Goal: Task Accomplishment & Management: Use online tool/utility

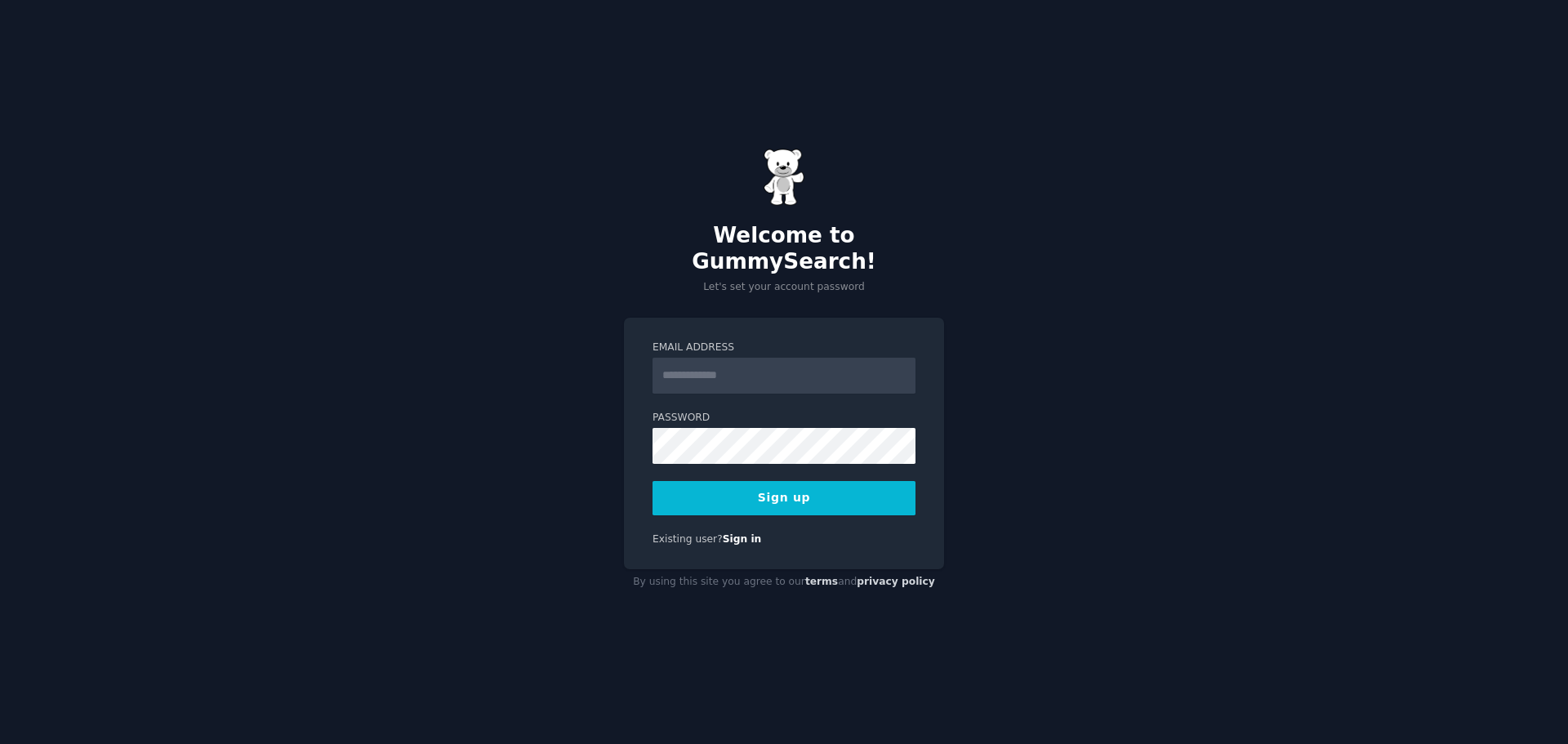
click at [784, 361] on input "Email Address" at bounding box center [784, 375] width 263 height 36
type input "**********"
click at [682, 481] on button "Sign up" at bounding box center [784, 498] width 263 height 34
click at [1271, 323] on div "**********" at bounding box center [784, 372] width 1568 height 744
click at [853, 502] on button "Sign up" at bounding box center [784, 498] width 263 height 34
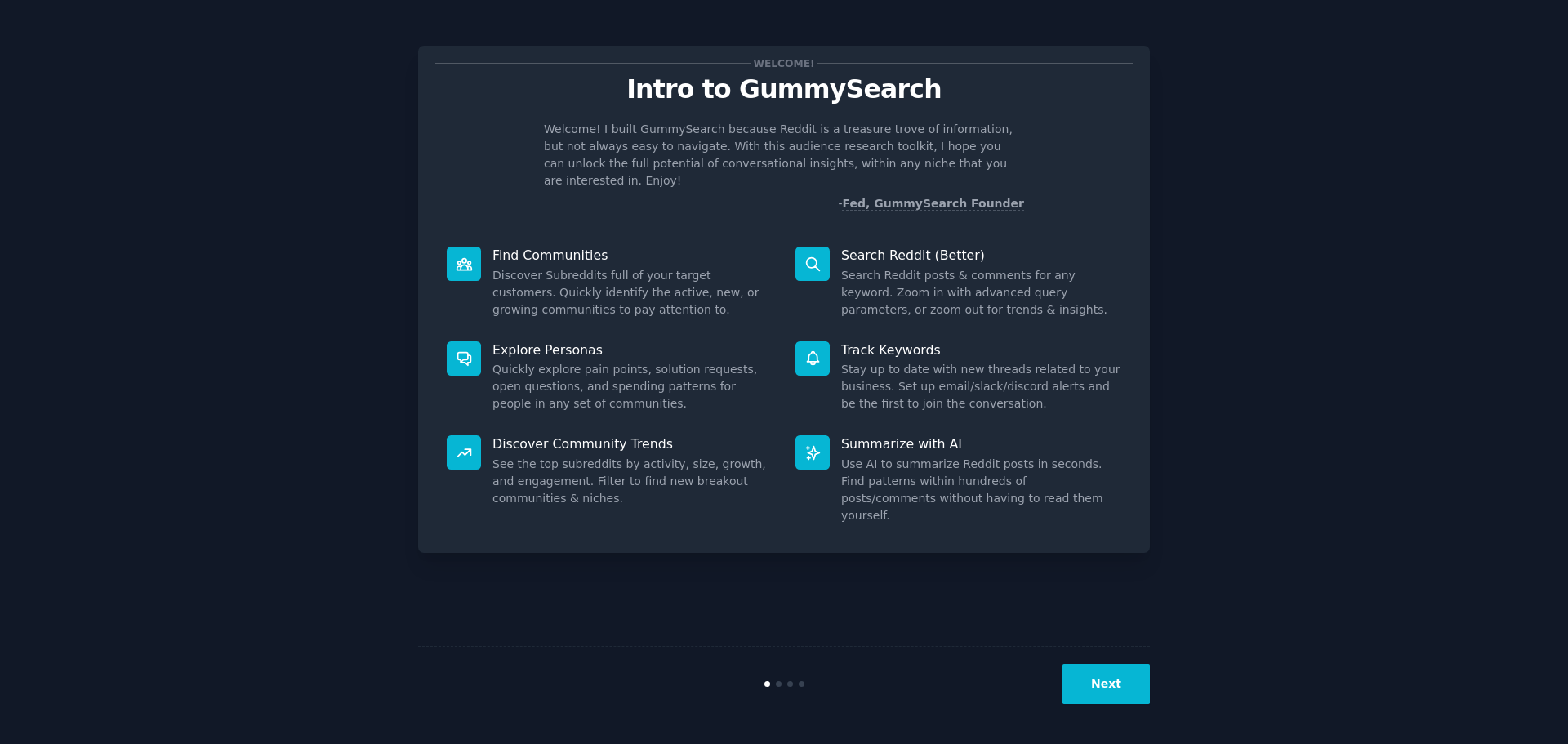
click at [1107, 687] on button "Next" at bounding box center [1106, 683] width 87 height 40
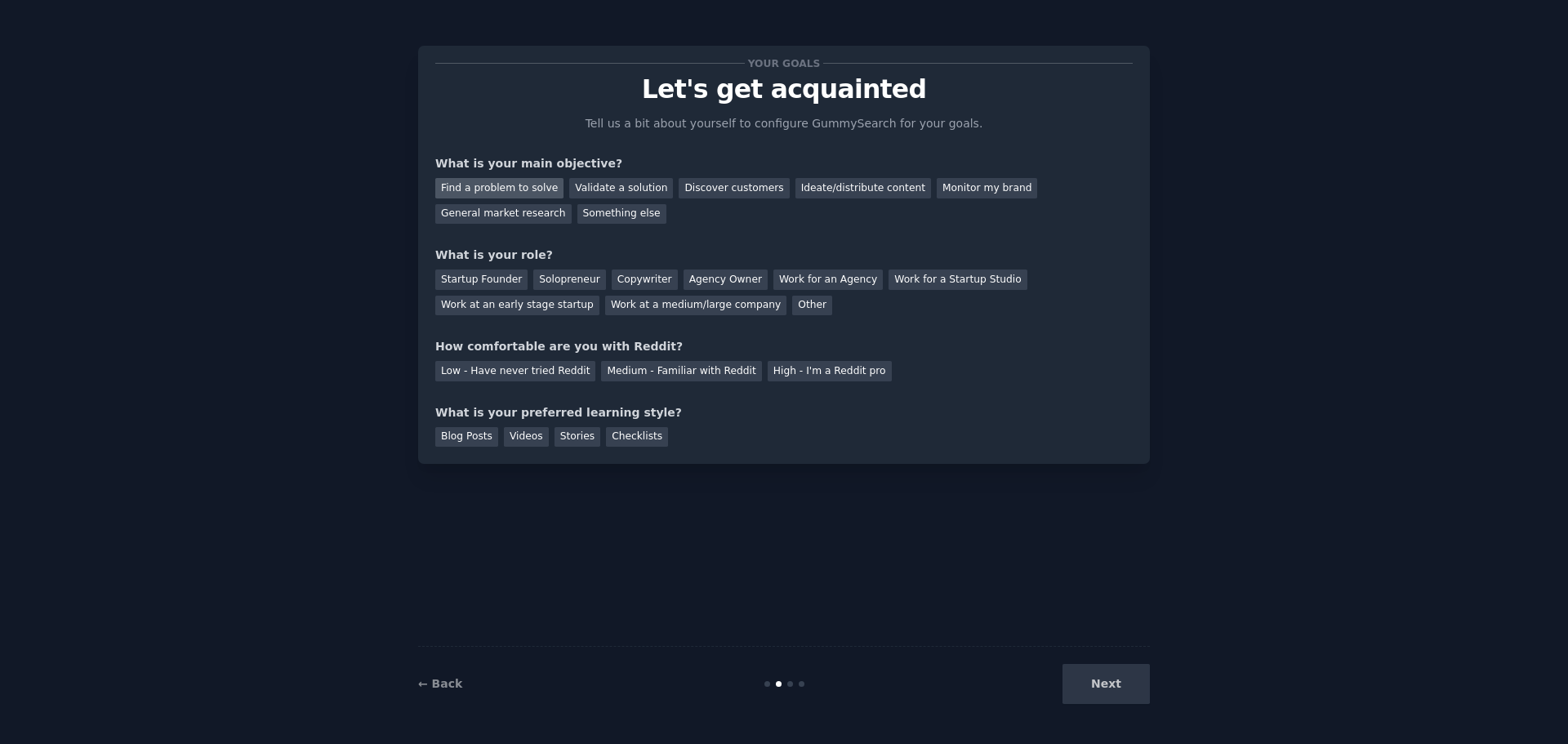
click at [463, 187] on div "Find a problem to solve" at bounding box center [499, 187] width 129 height 21
click at [571, 204] on div "General market research" at bounding box center [503, 214] width 136 height 21
click at [508, 187] on div "Find a problem to solve" at bounding box center [499, 187] width 129 height 21
click at [678, 189] on div "Discover customers" at bounding box center [733, 187] width 110 height 21
click at [515, 188] on div "Find a problem to solve" at bounding box center [499, 187] width 129 height 21
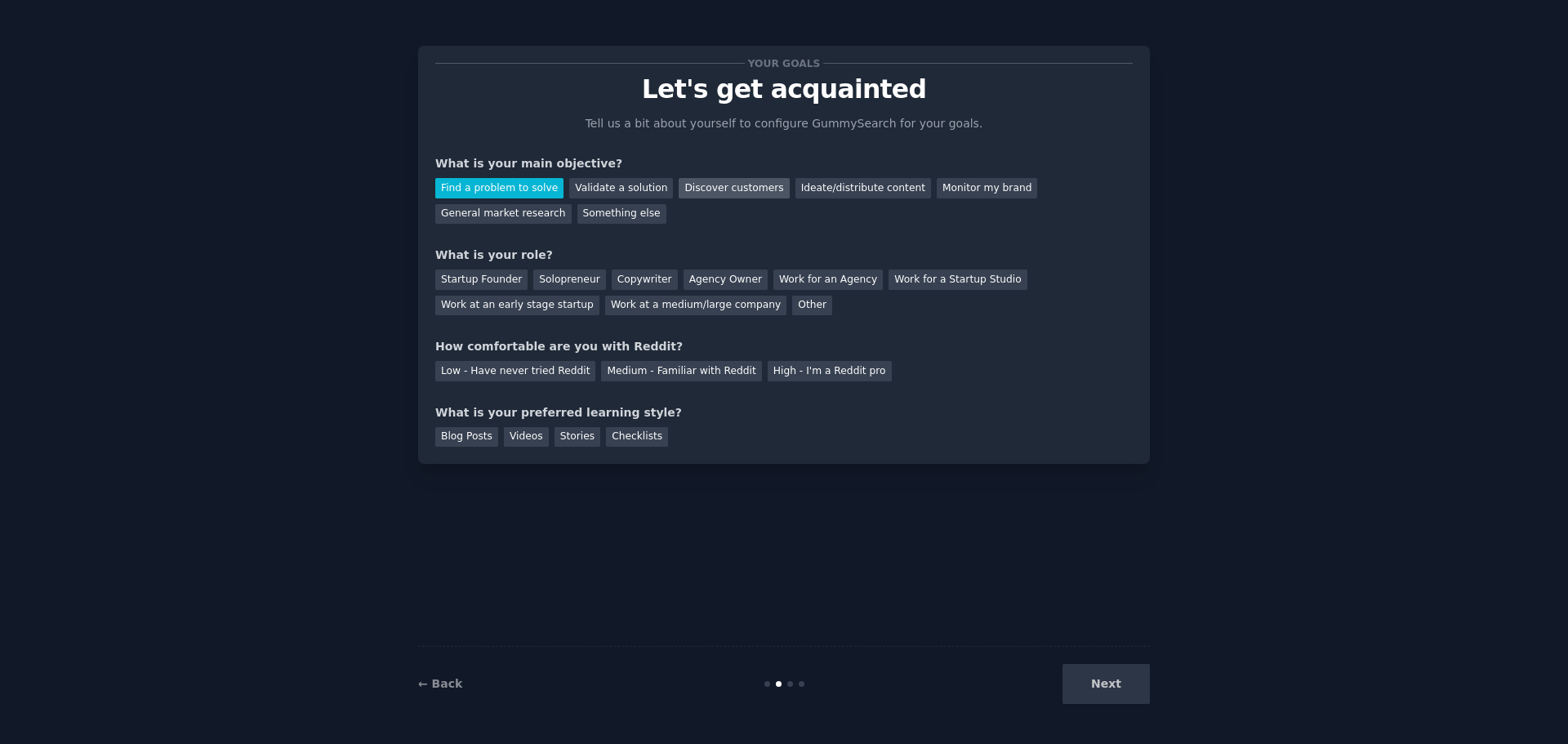
click at [696, 182] on div "Discover customers" at bounding box center [733, 187] width 110 height 21
click at [566, 285] on div "Solopreneur" at bounding box center [568, 280] width 72 height 21
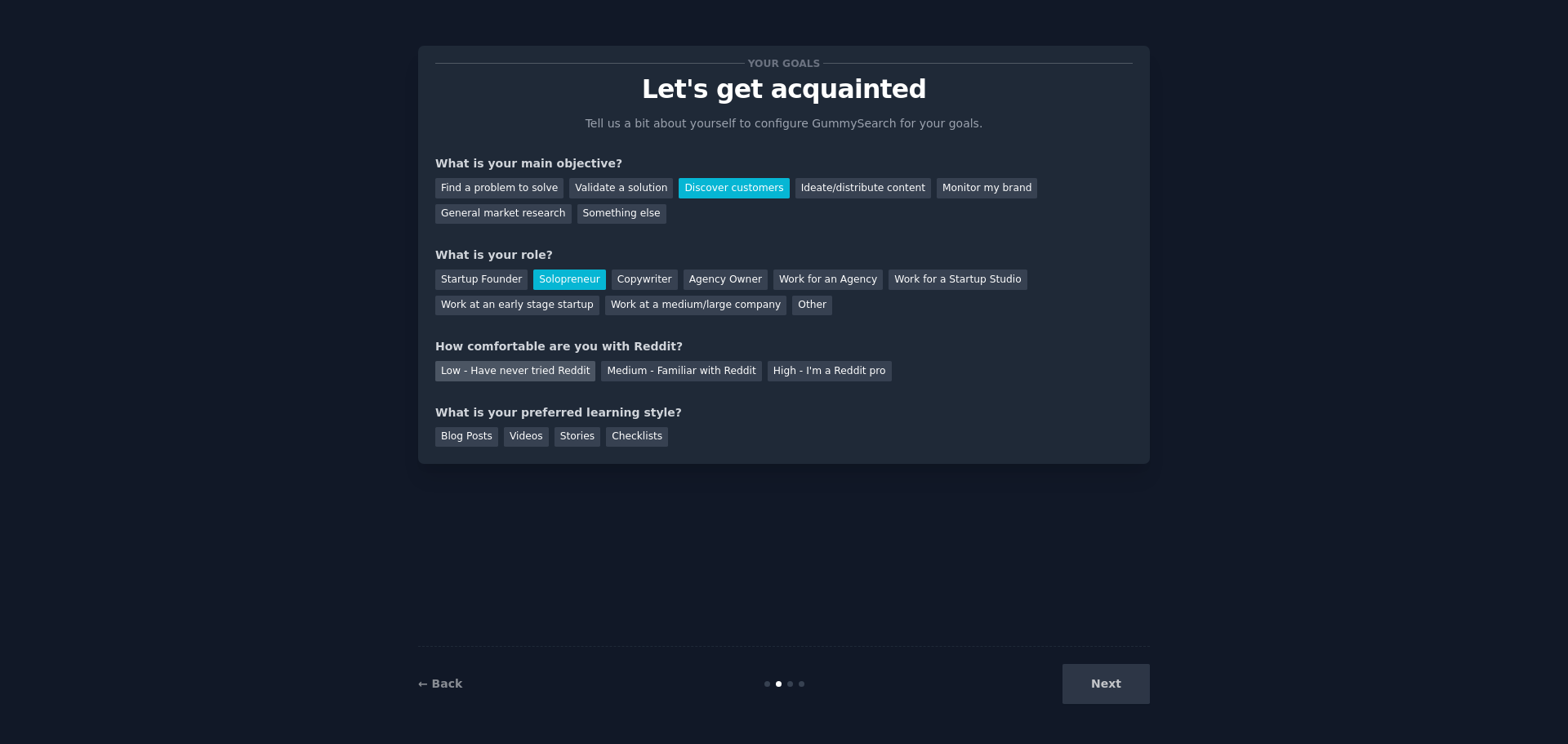
click at [543, 373] on div "Low - Have never tried Reddit" at bounding box center [514, 371] width 160 height 21
click at [629, 435] on div "Checklists" at bounding box center [636, 437] width 62 height 21
click at [1087, 677] on button "Next" at bounding box center [1106, 683] width 87 height 40
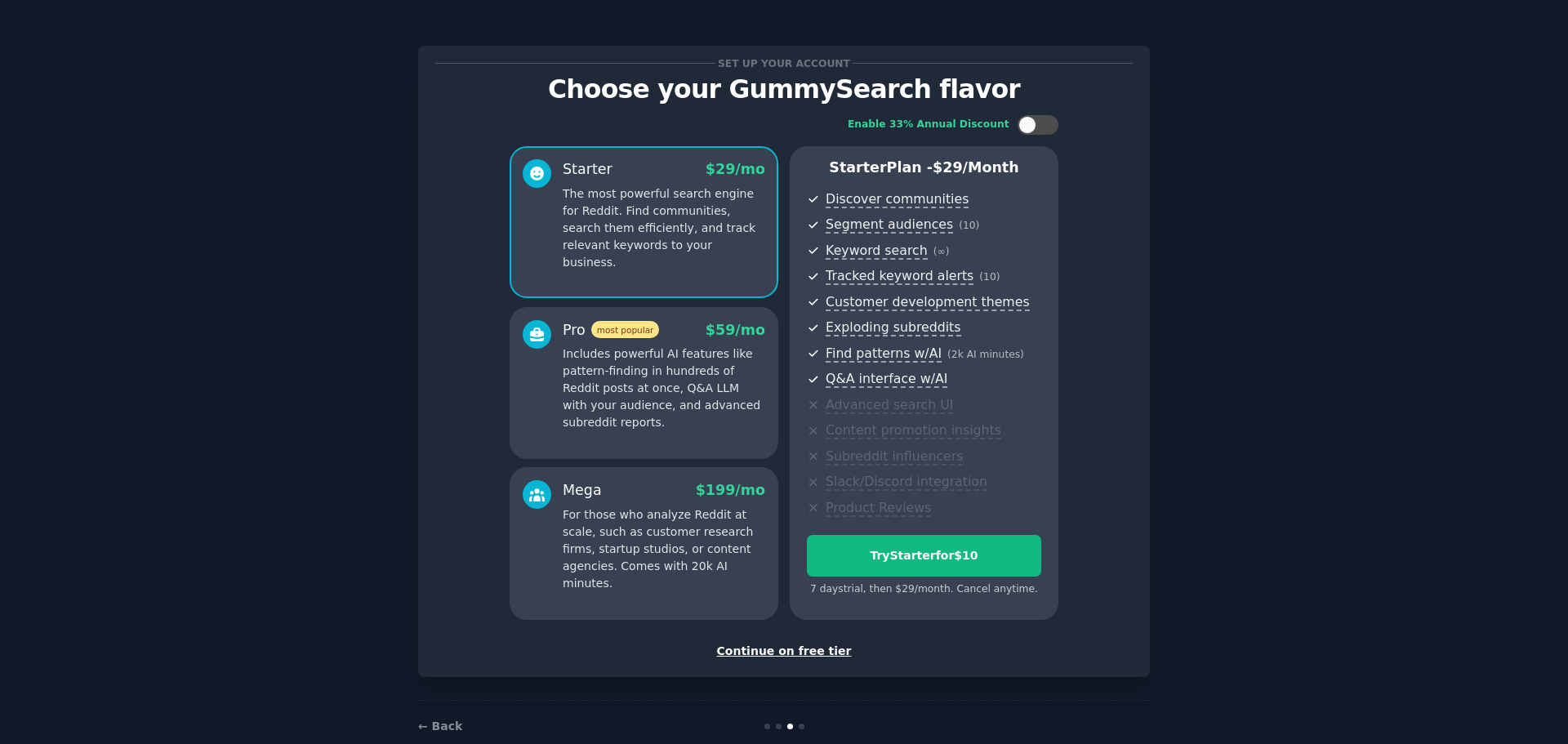
click at [771, 652] on div "Continue on free tier" at bounding box center [784, 651] width 697 height 17
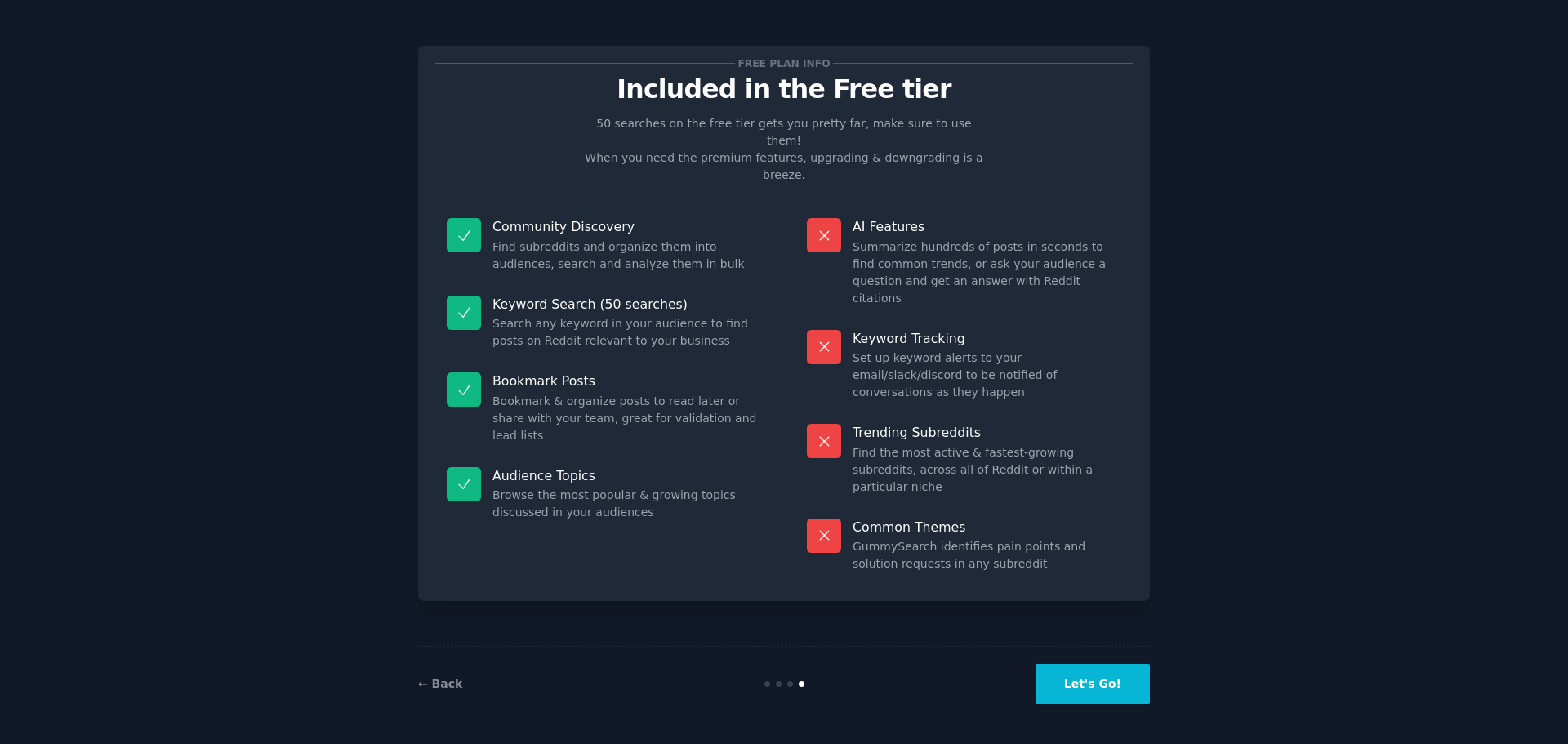
click at [1082, 689] on button "Let's Go!" at bounding box center [1093, 683] width 114 height 40
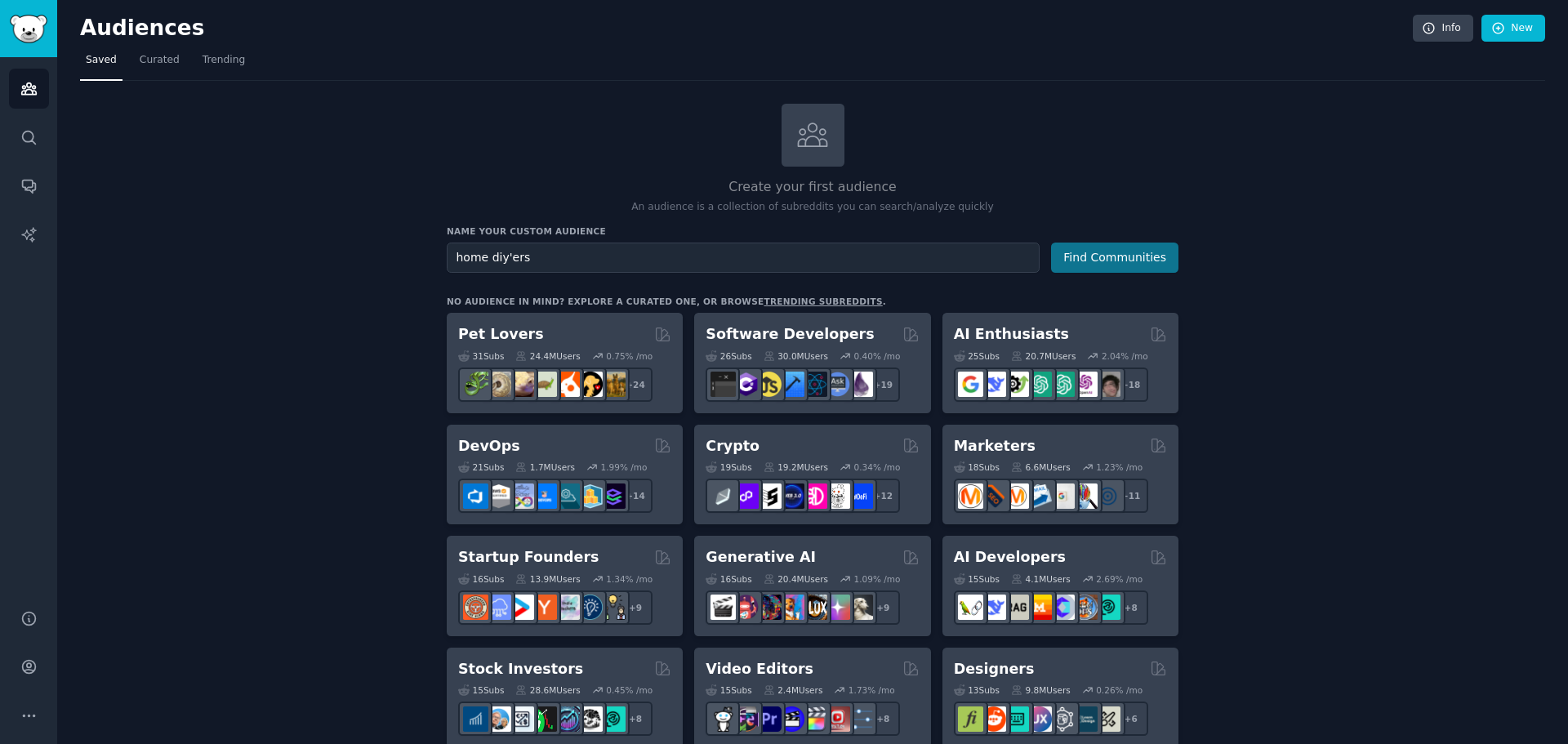
type input "home diy'ers"
click at [1108, 250] on button "Find Communities" at bounding box center [1115, 257] width 128 height 30
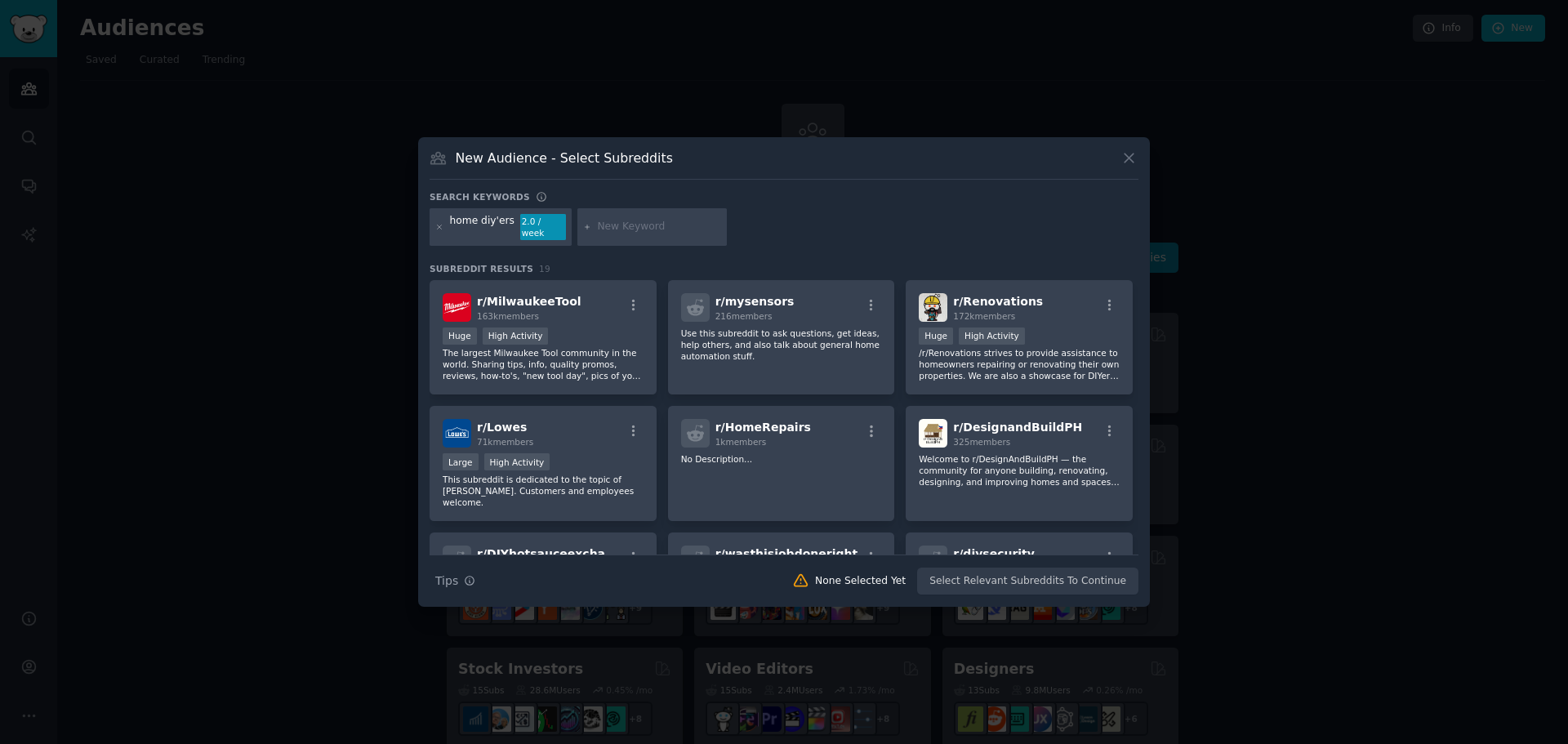
click at [648, 224] on input "text" at bounding box center [659, 227] width 124 height 15
type input "electricieni"
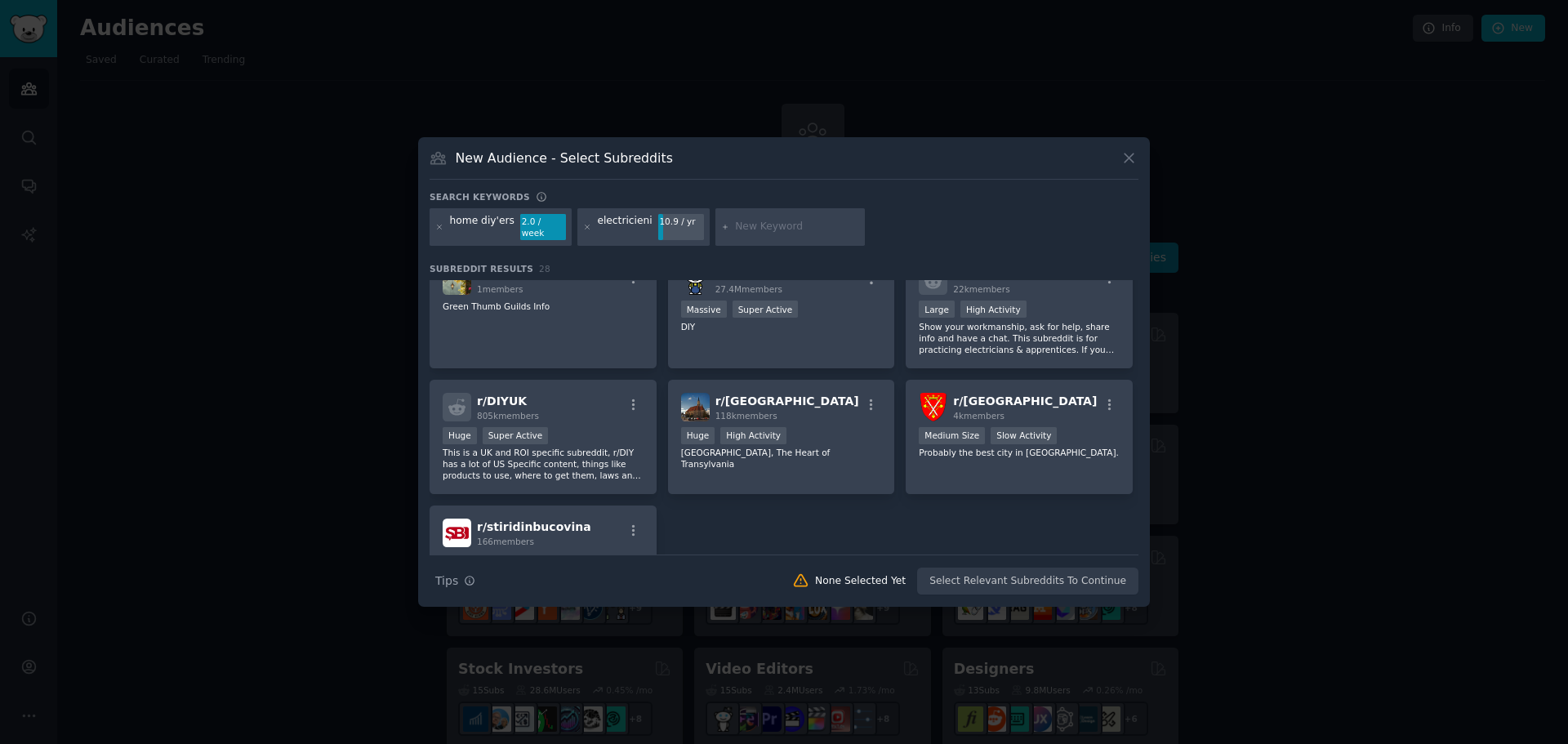
scroll to position [967, 0]
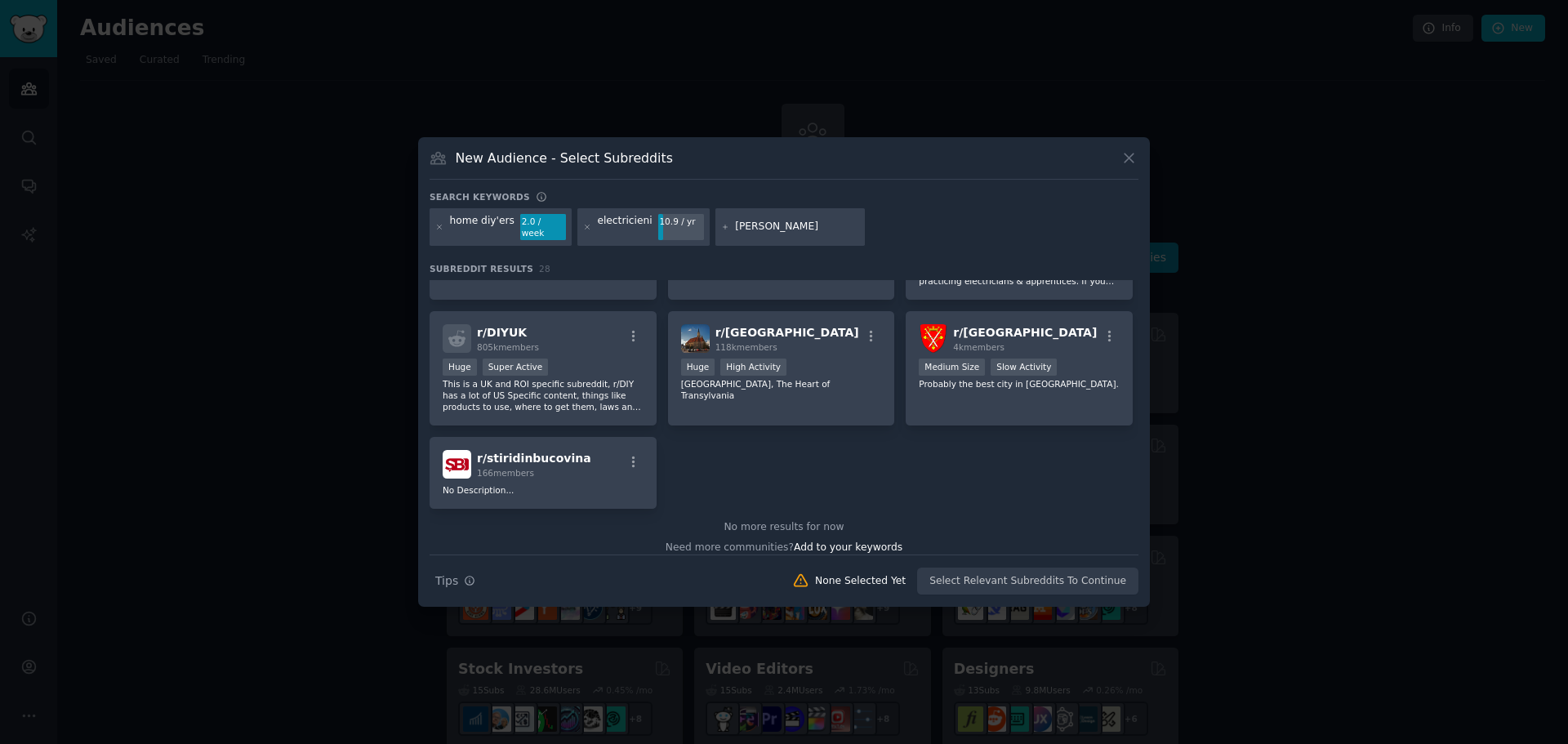
type input "camper"
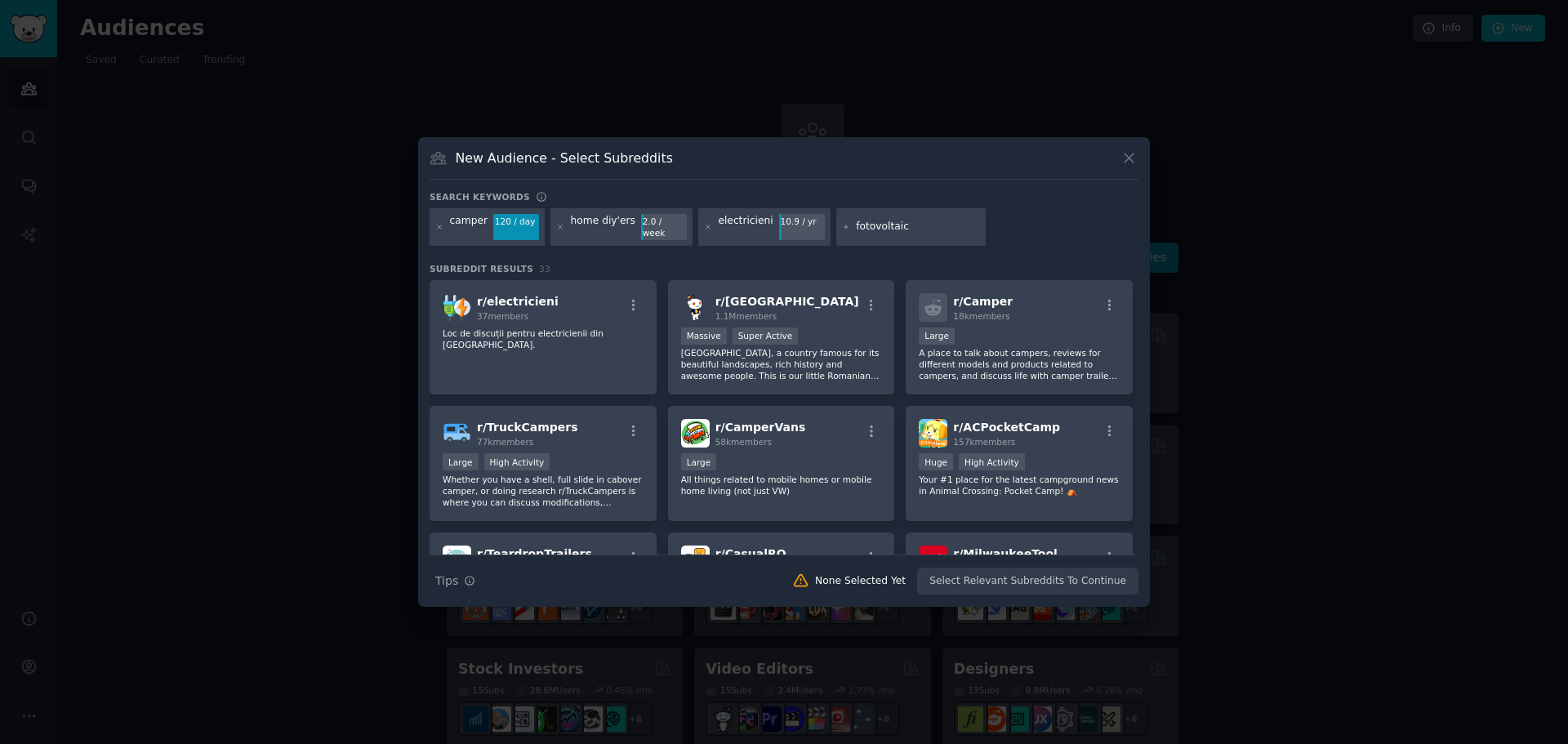
type input "fotovoltaice"
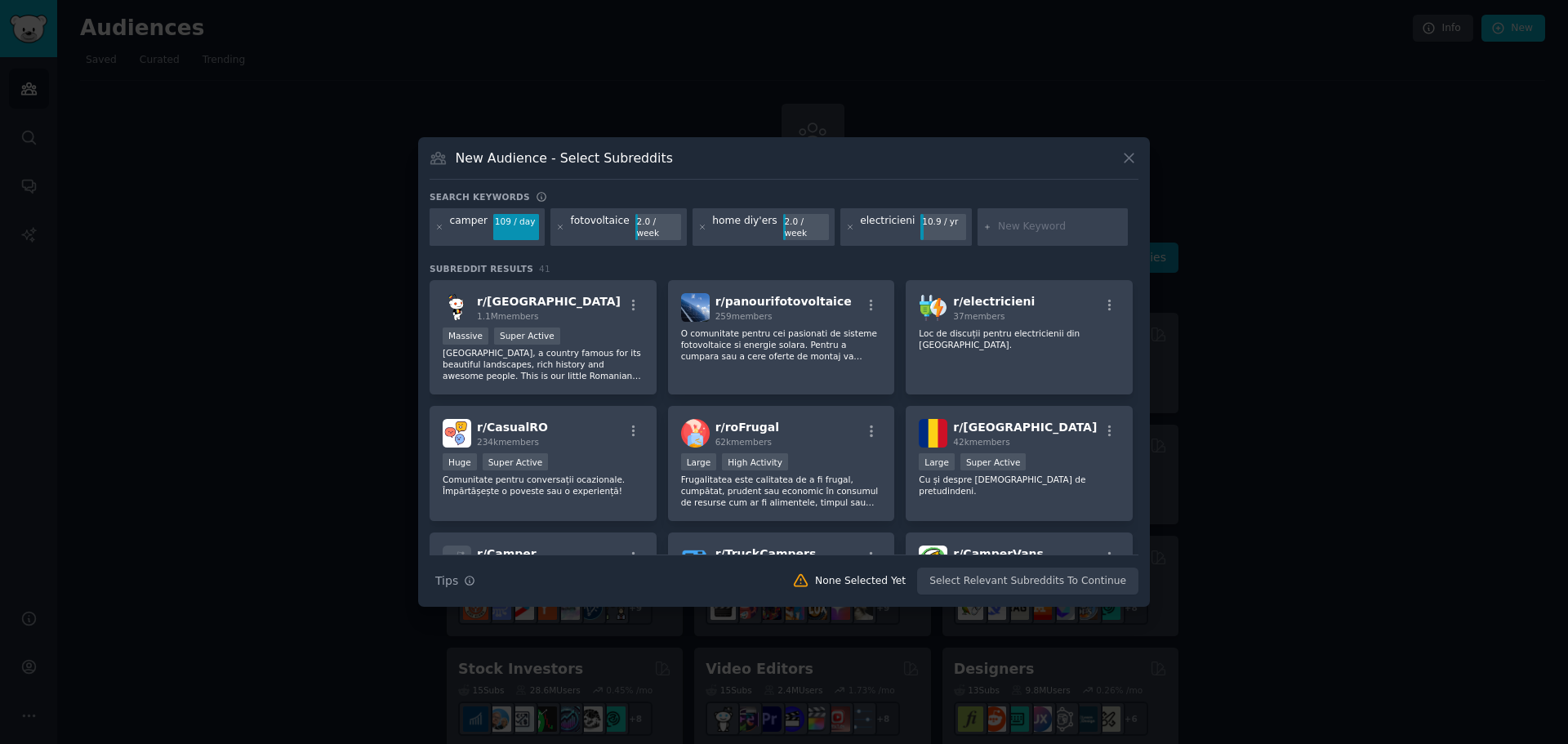
click at [460, 225] on div "camper" at bounding box center [468, 227] width 38 height 27
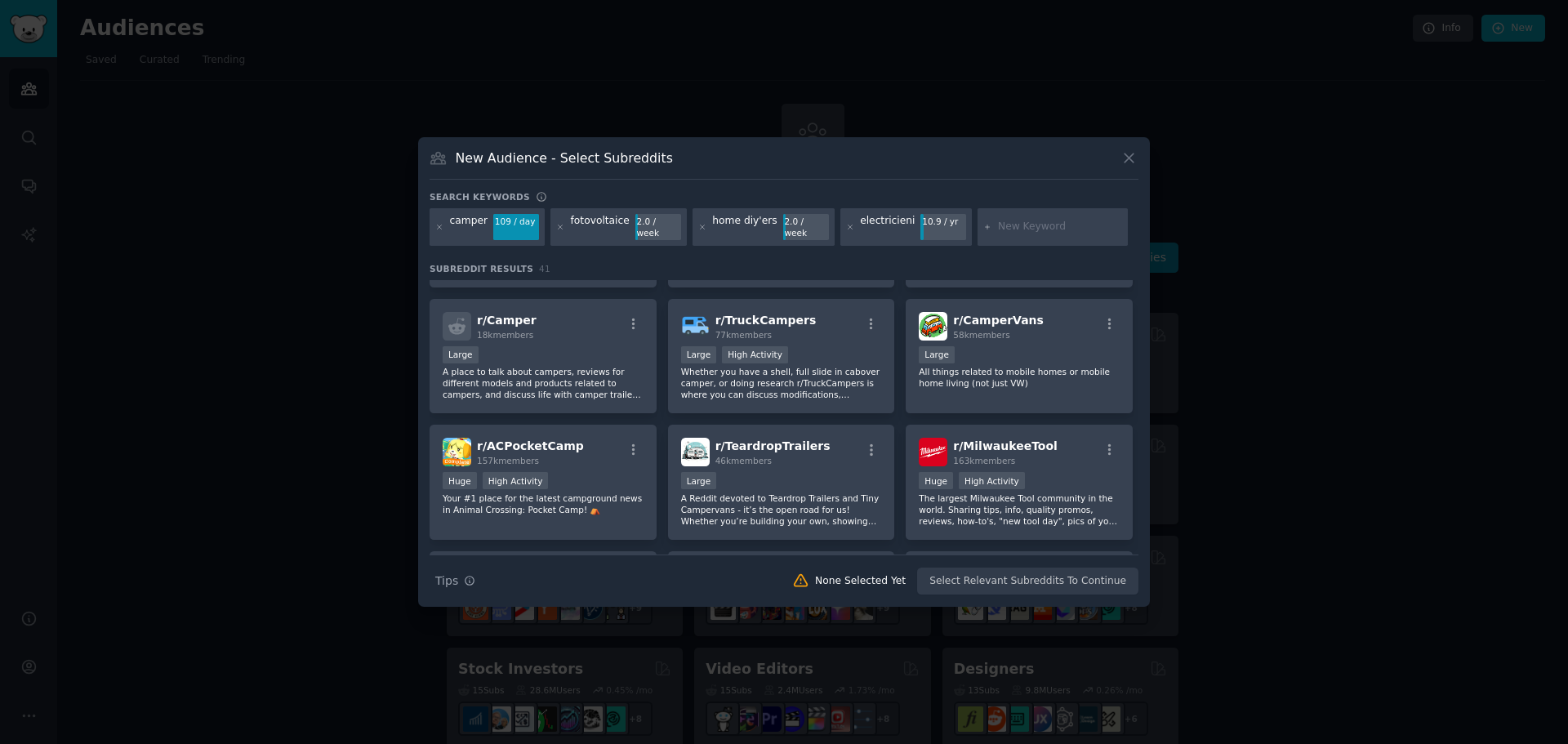
scroll to position [245, 0]
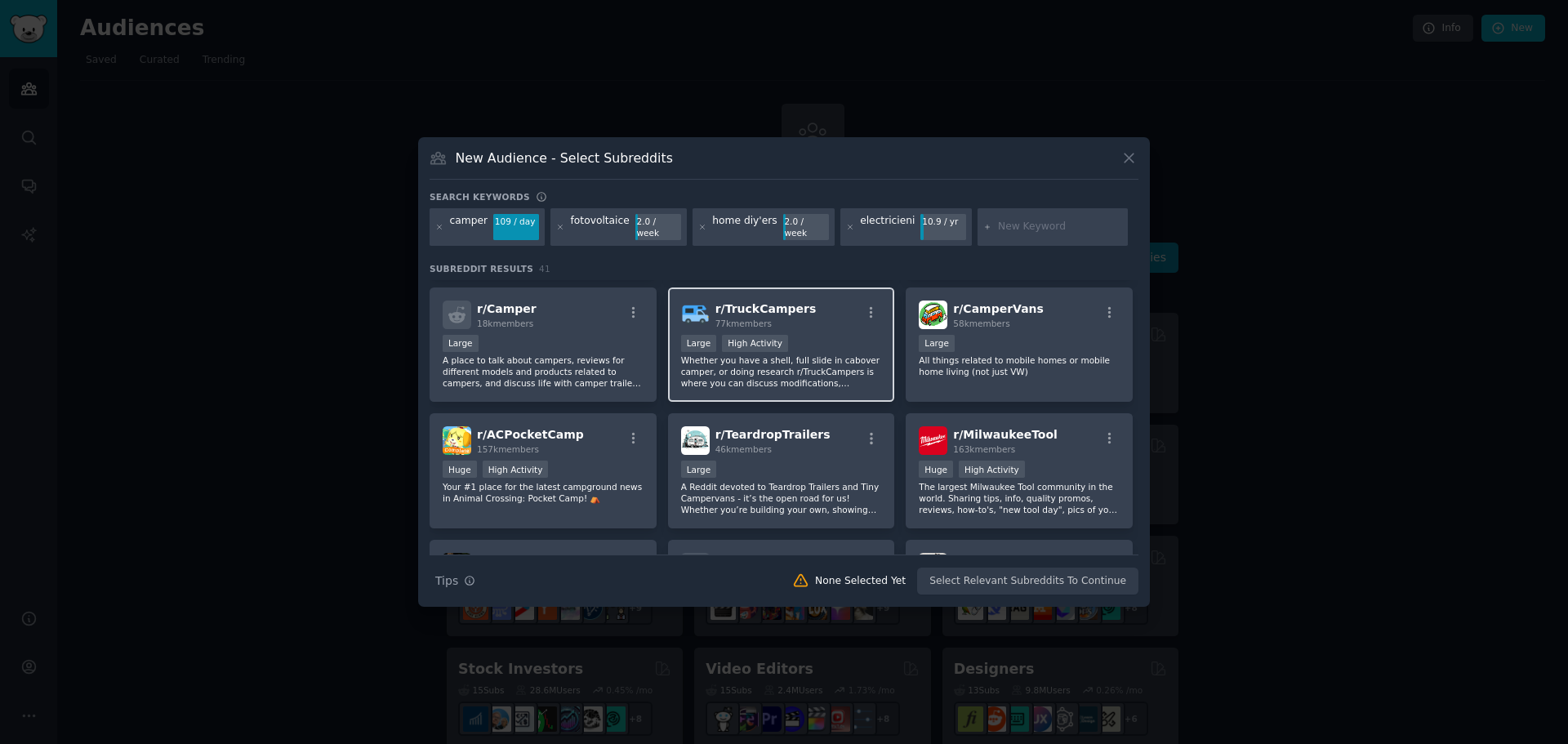
click at [810, 340] on div "Large High Activity" at bounding box center [782, 345] width 201 height 21
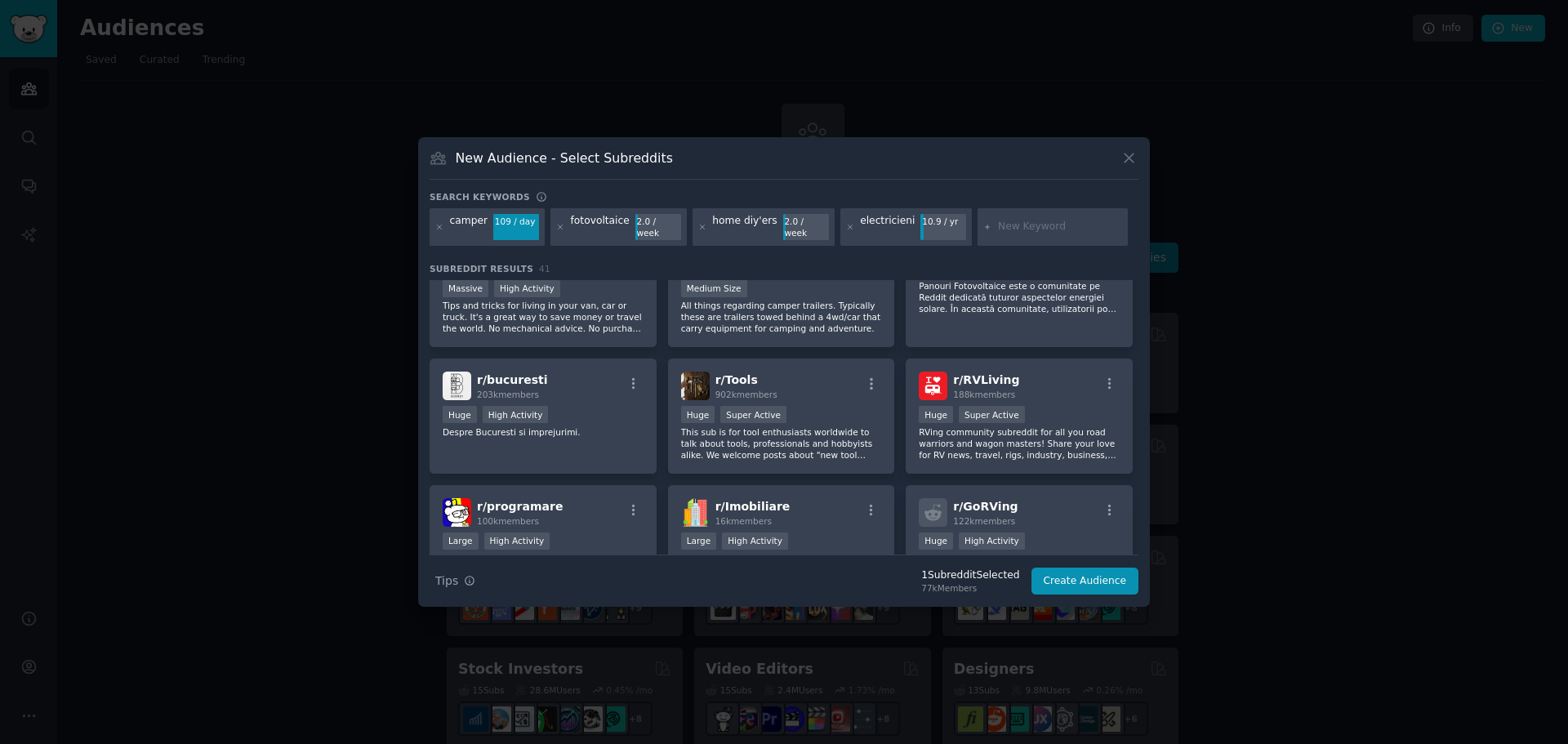
scroll to position [1061, 0]
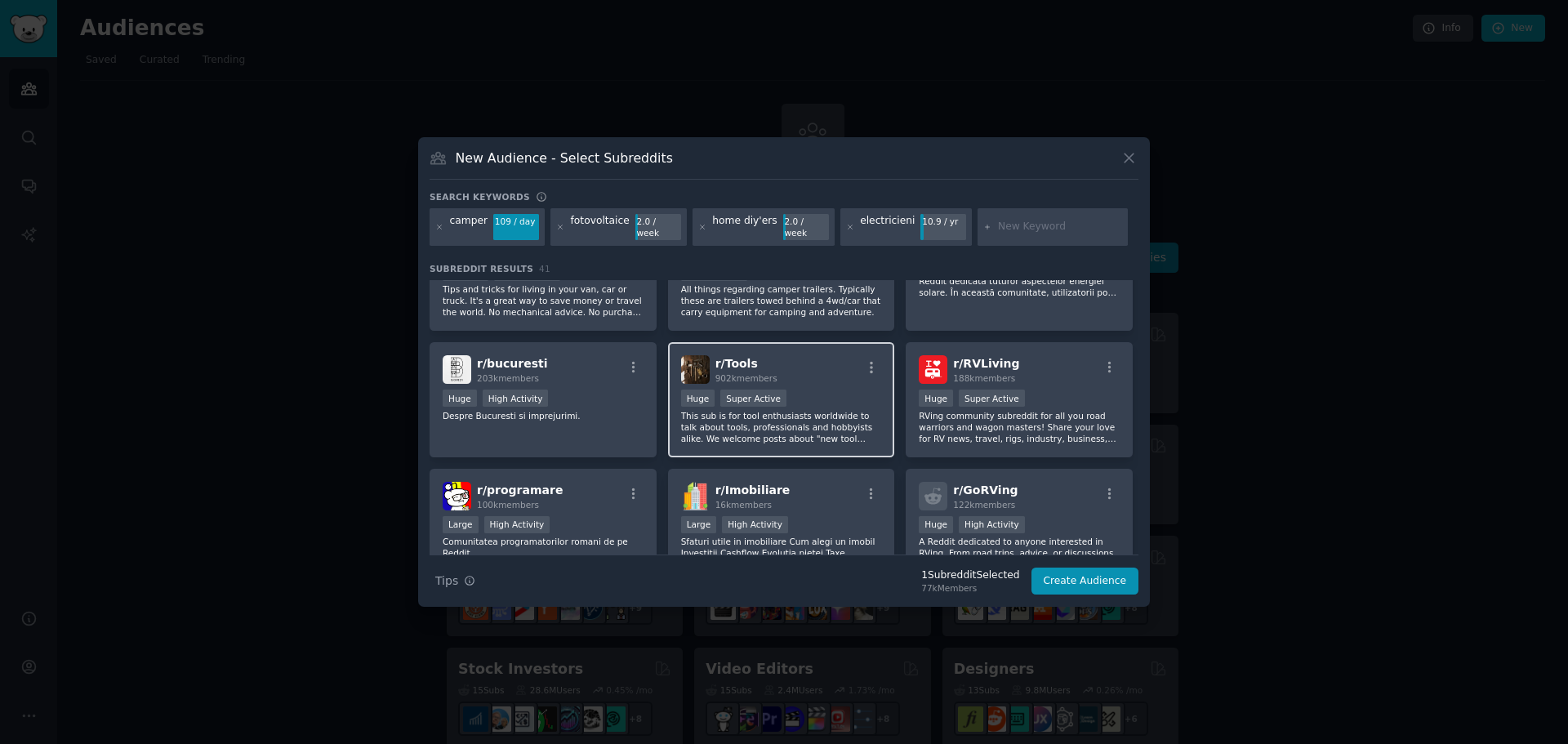
click at [824, 390] on div "Huge Super Active" at bounding box center [782, 399] width 201 height 21
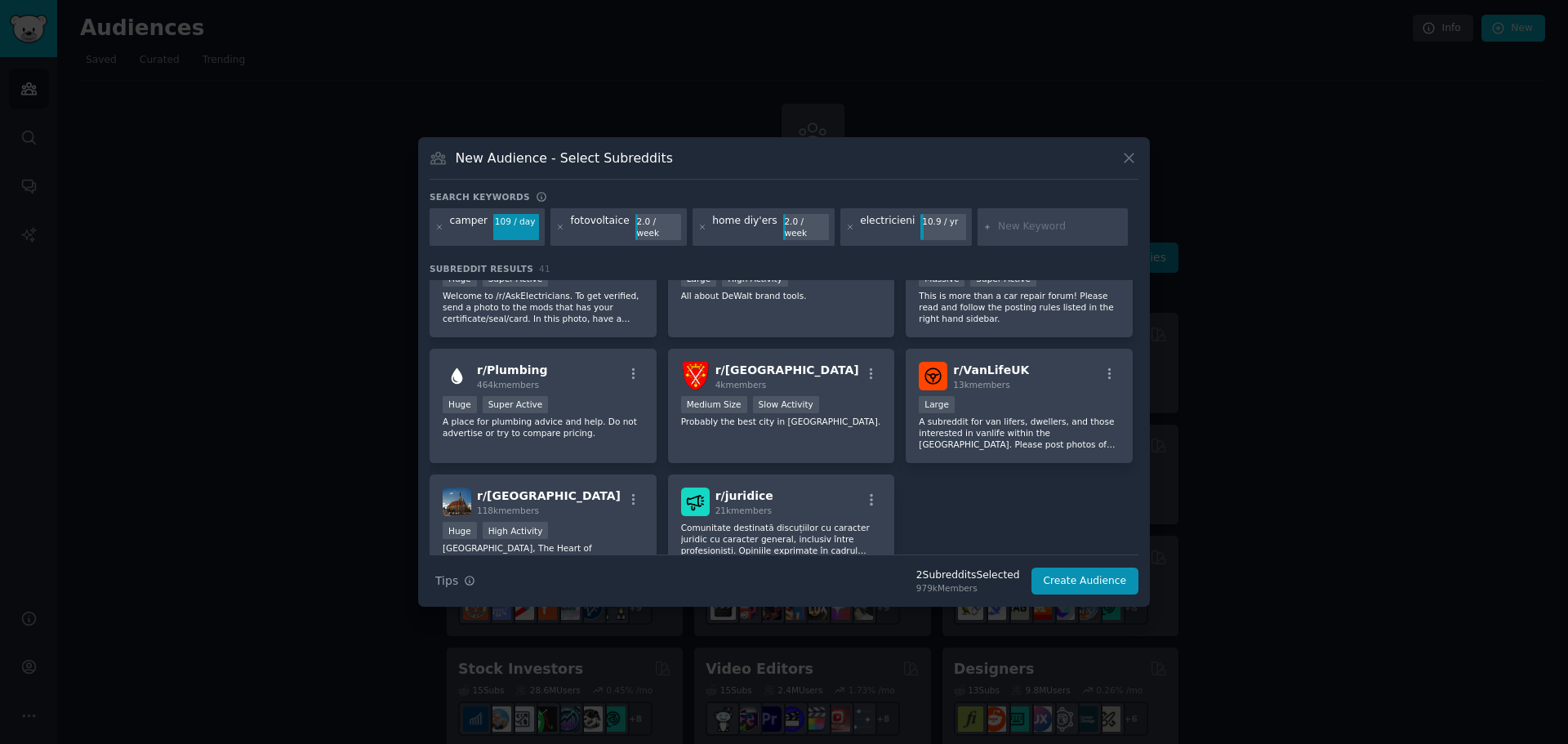
scroll to position [1469, 0]
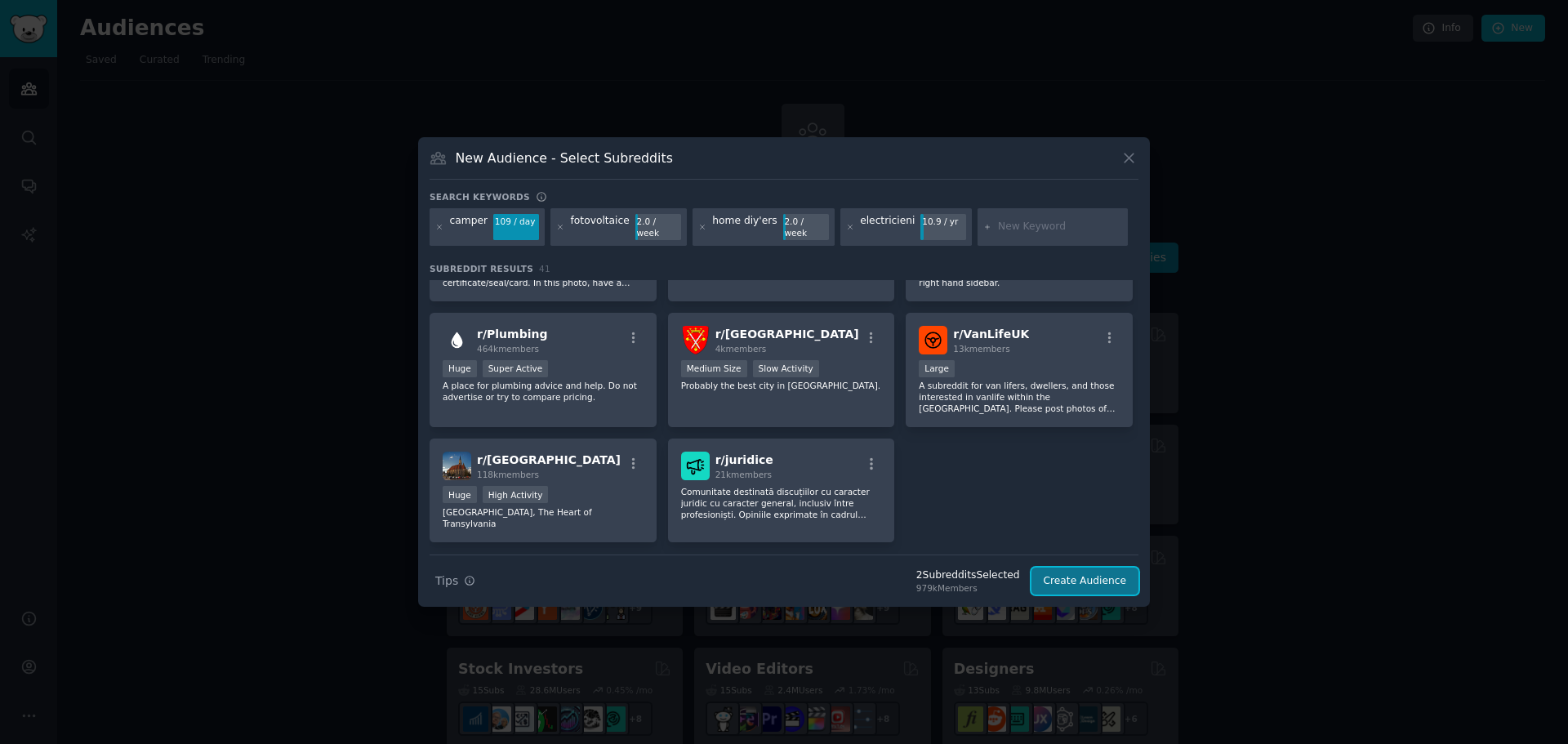
click at [1078, 571] on button "Create Audience" at bounding box center [1086, 581] width 108 height 27
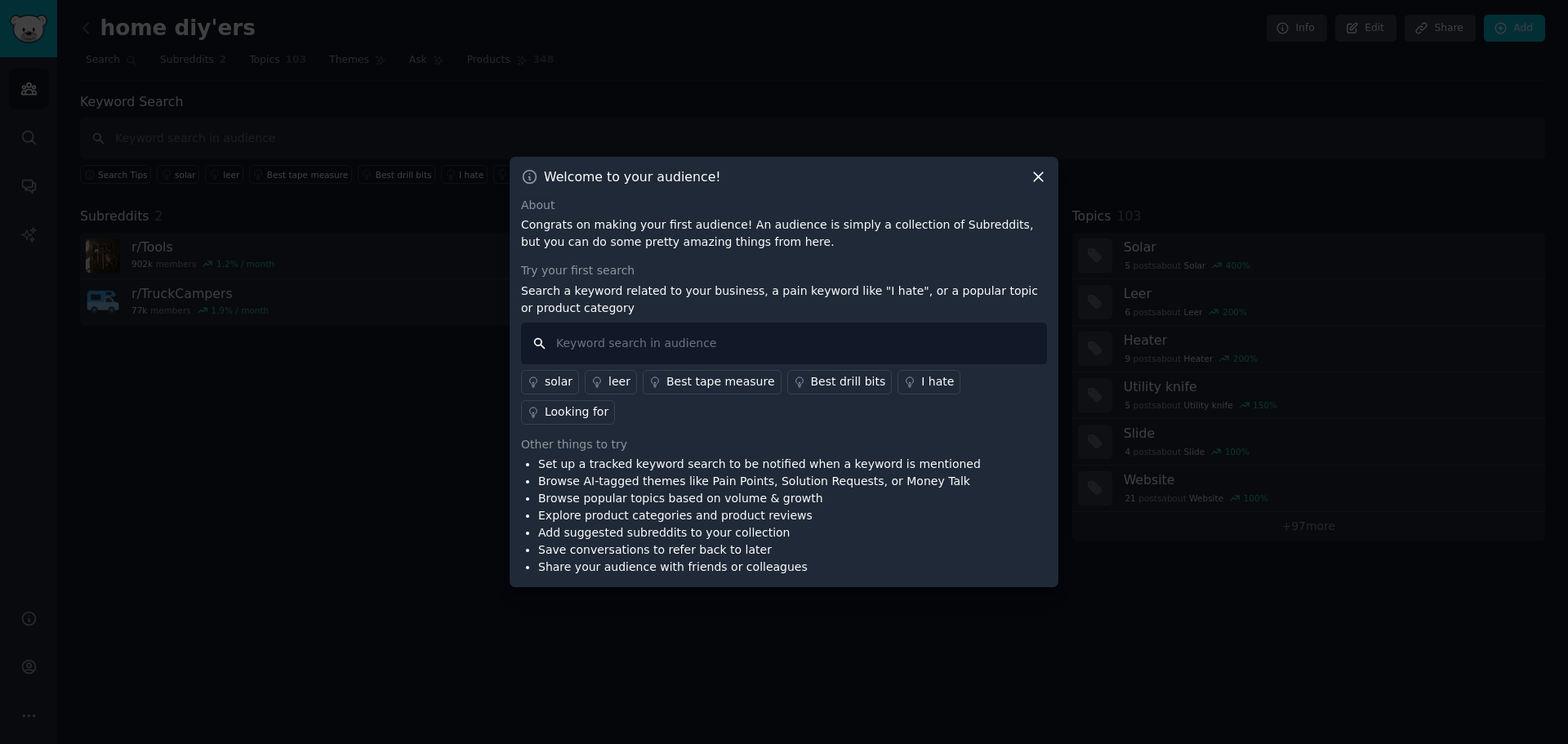
click at [702, 357] on input "text" at bounding box center [784, 344] width 526 height 41
type input "mppt"
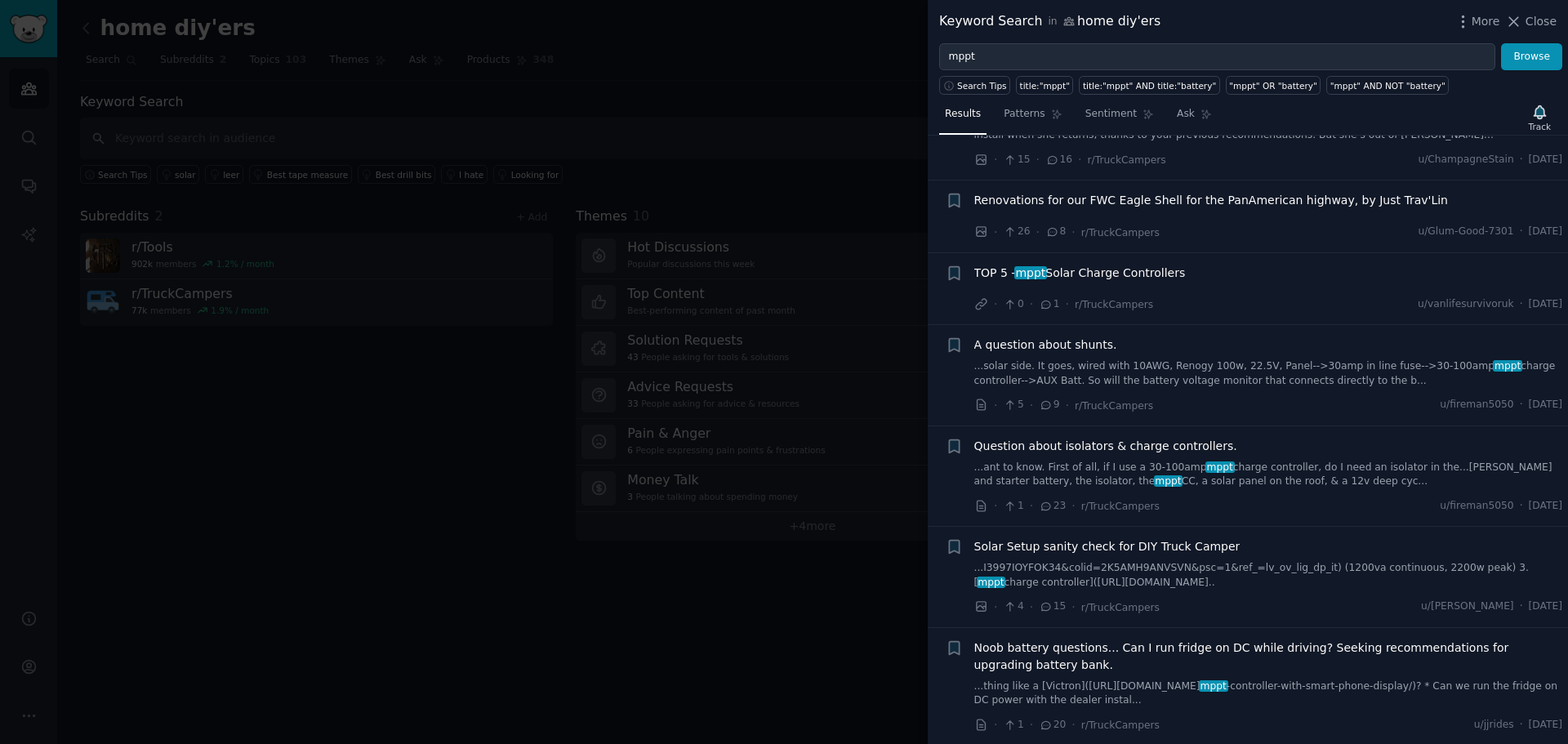
scroll to position [1553, 0]
click at [1122, 270] on span "TOP 5 - mppt Solar Charge Controllers" at bounding box center [1079, 271] width 211 height 17
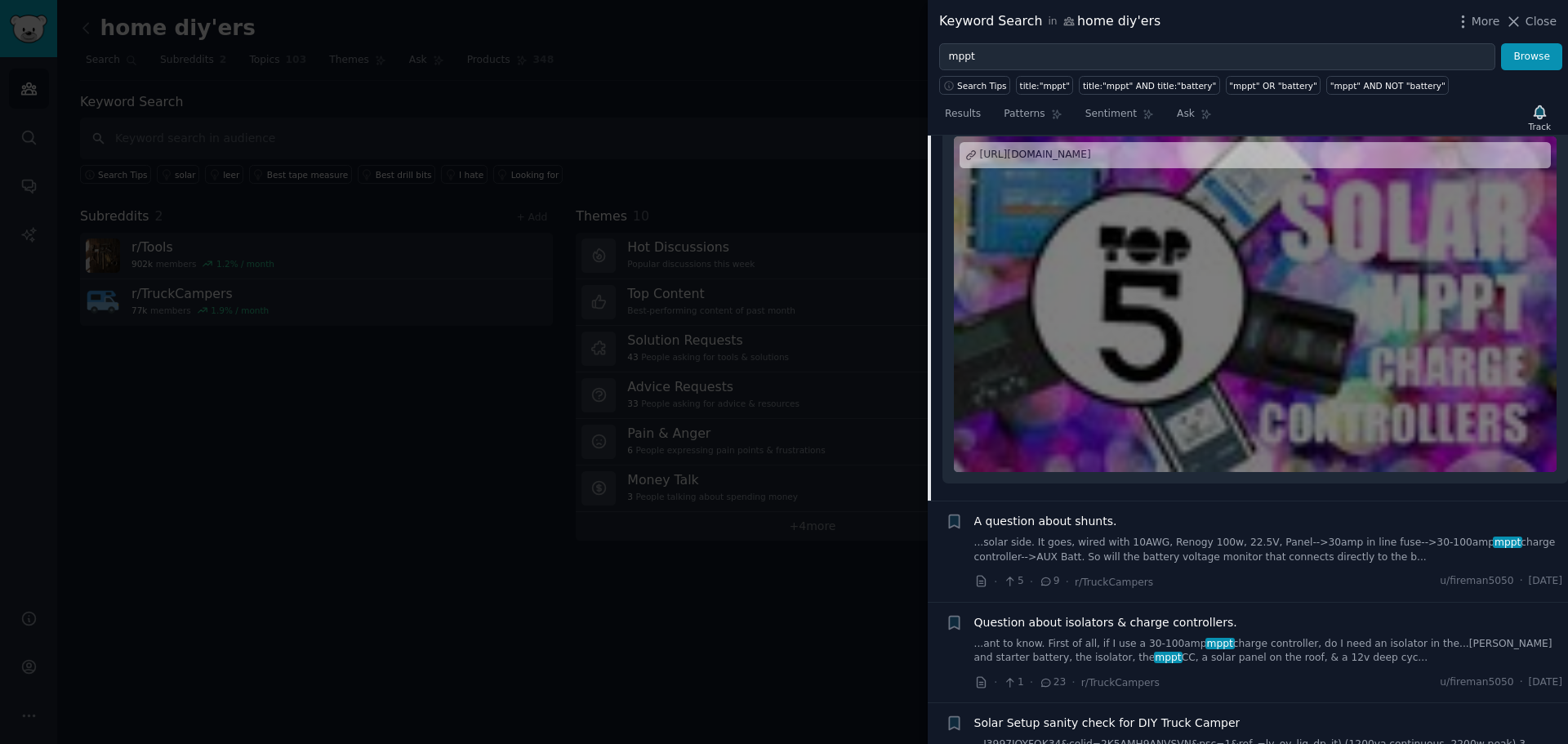
scroll to position [1750, 0]
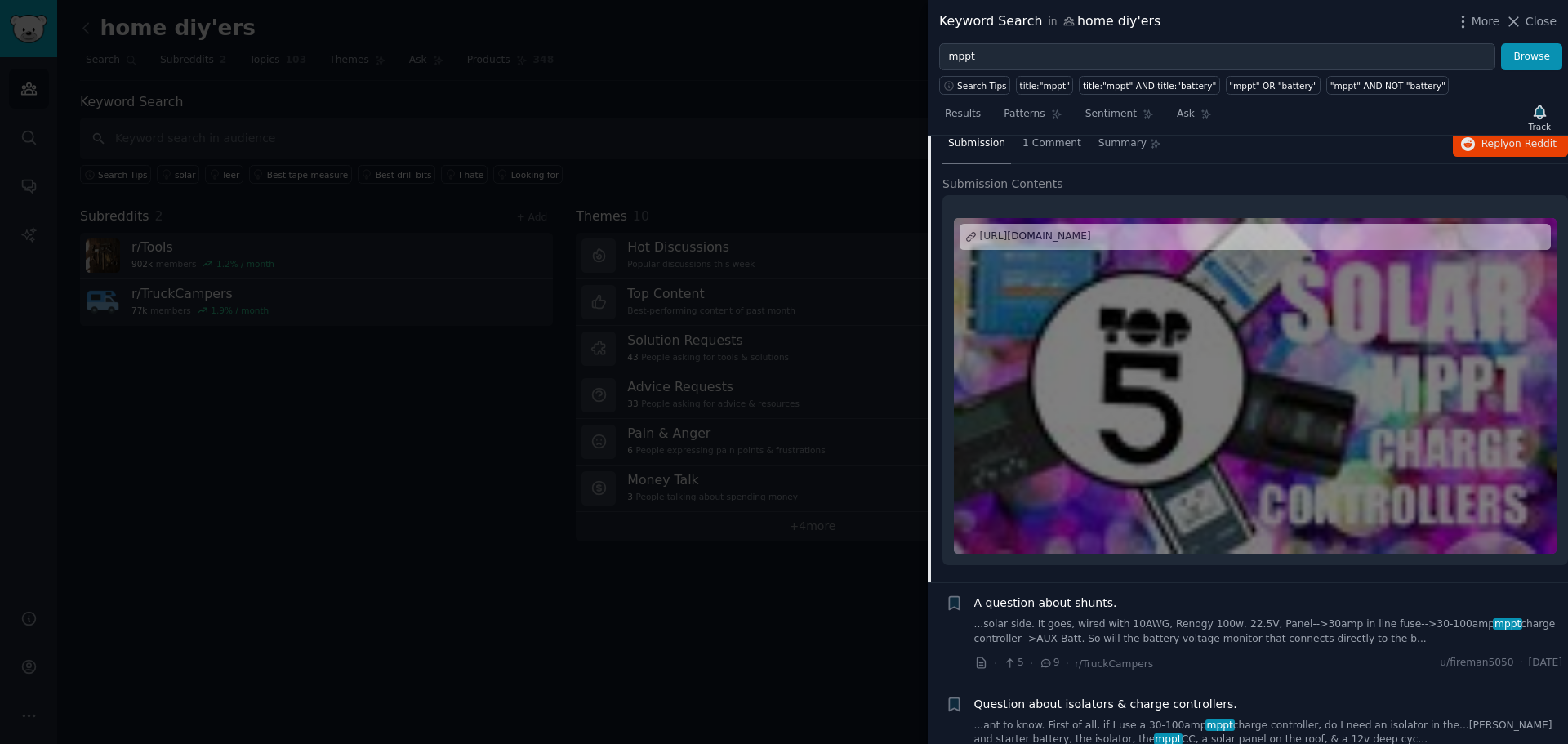
click at [1091, 234] on div "[URL][DOMAIN_NAME]" at bounding box center [1035, 237] width 111 height 15
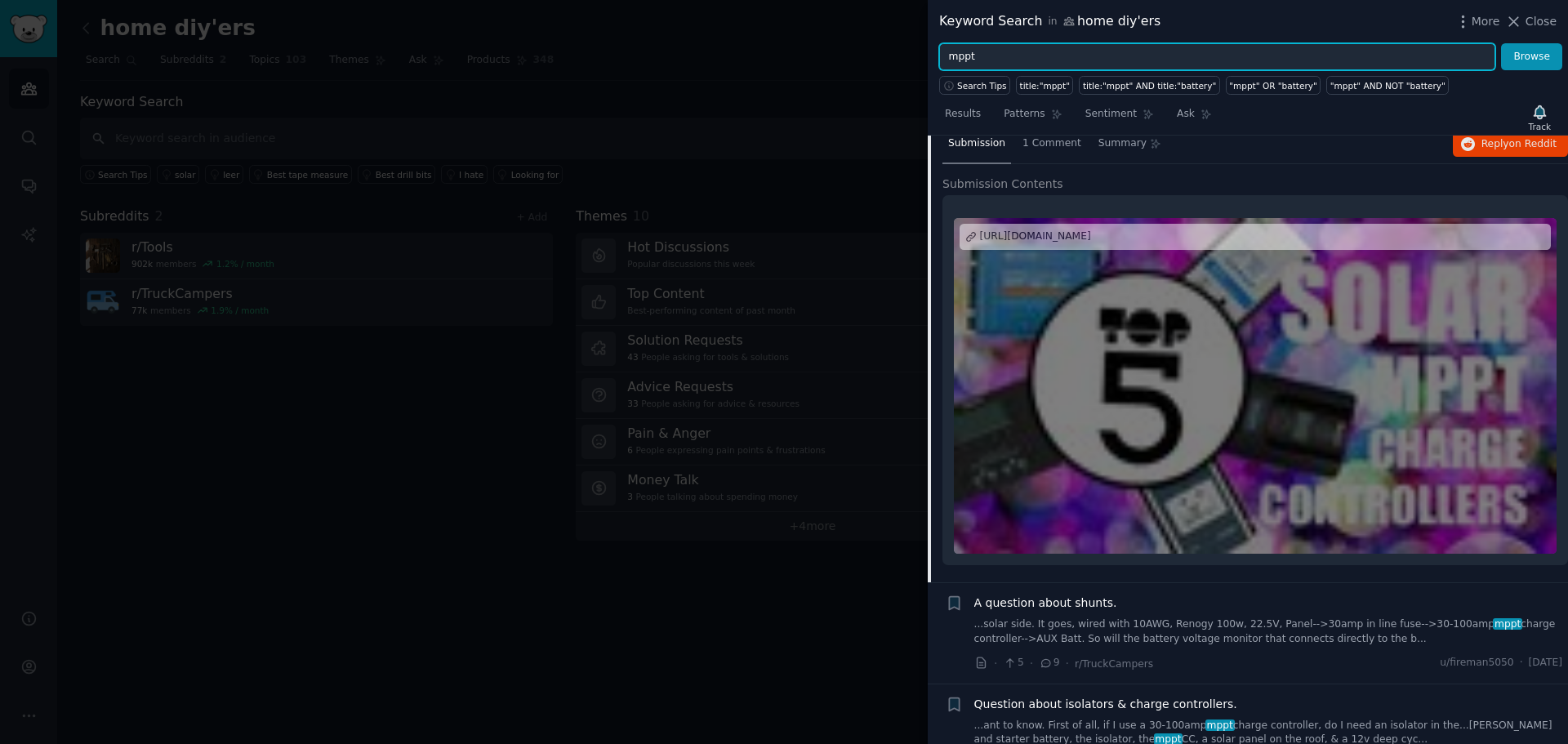
drag, startPoint x: 1136, startPoint y: 68, endPoint x: 788, endPoint y: 22, distance: 351.0
click at [788, 22] on div "Keyword Search in home diy'ers More Close mppt Browse Search Tips title:"mppt" …" at bounding box center [784, 372] width 1568 height 744
type input "ups centrala termica"
click at [1501, 43] on button "Browse" at bounding box center [1532, 57] width 61 height 27
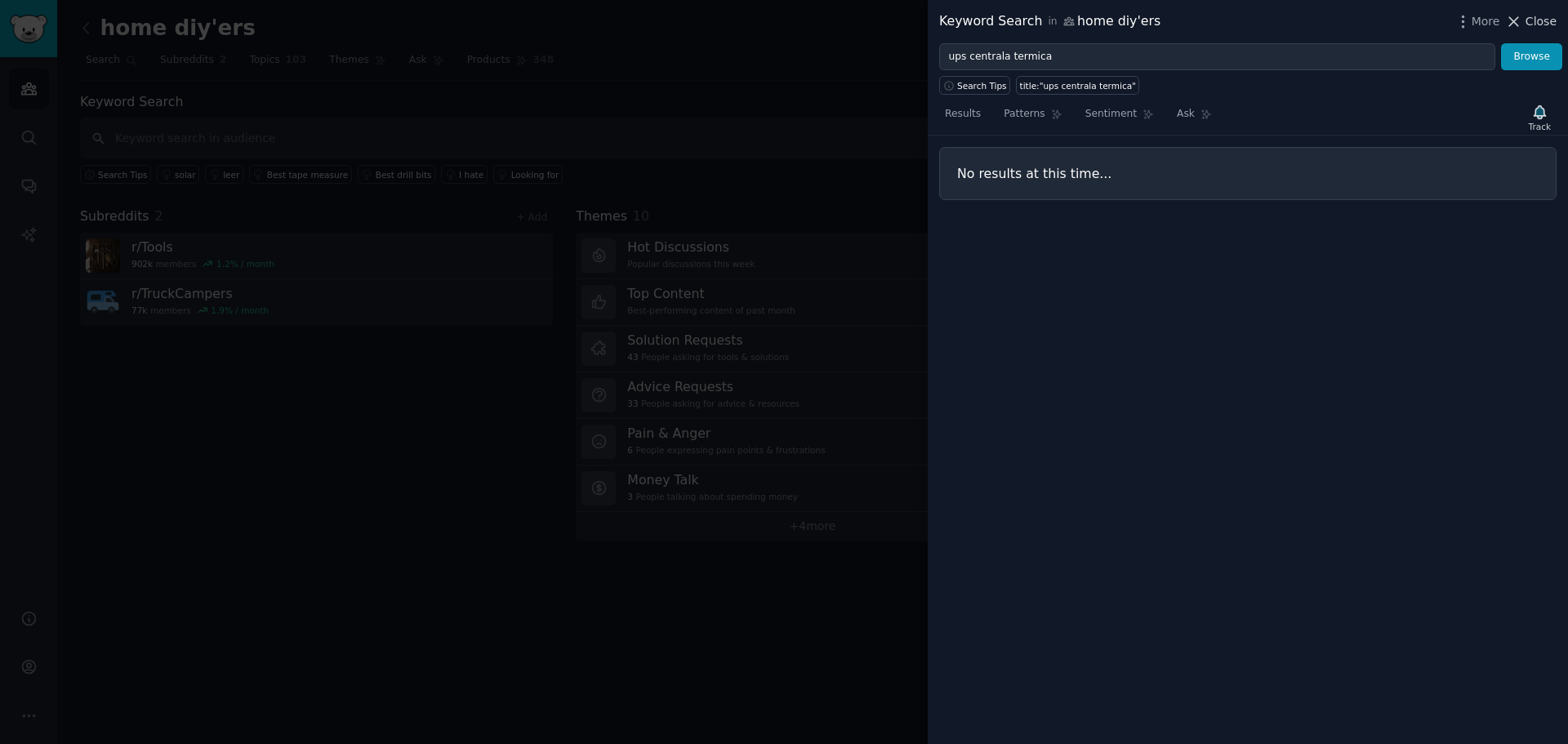
click at [1541, 22] on span "Close" at bounding box center [1541, 21] width 31 height 17
